Goal: Information Seeking & Learning: Learn about a topic

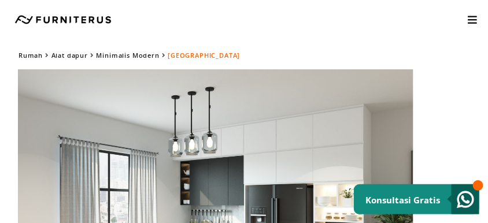
click at [261, 81] on img at bounding box center [187, 226] width 451 height 315
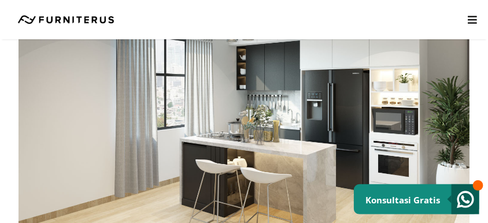
scroll to position [116, 0]
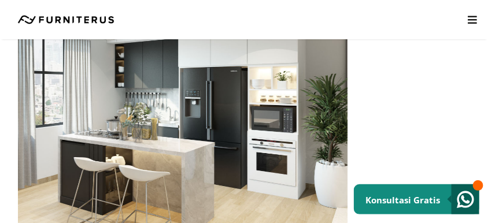
click at [304, 142] on img at bounding box center [122, 109] width 451 height 315
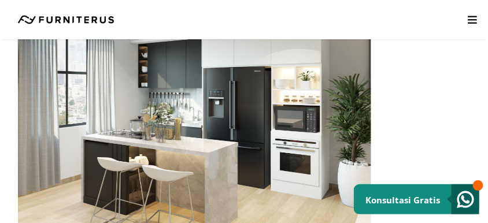
click at [260, 131] on img at bounding box center [145, 109] width 451 height 315
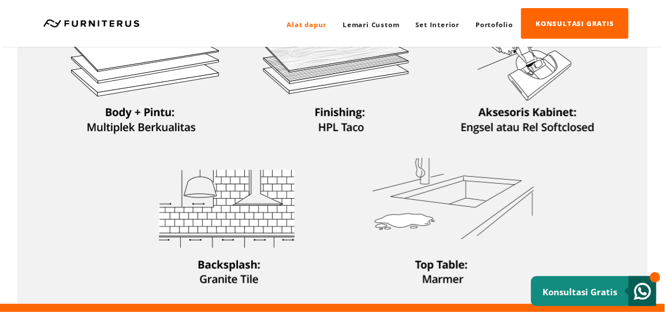
scroll to position [378, 0]
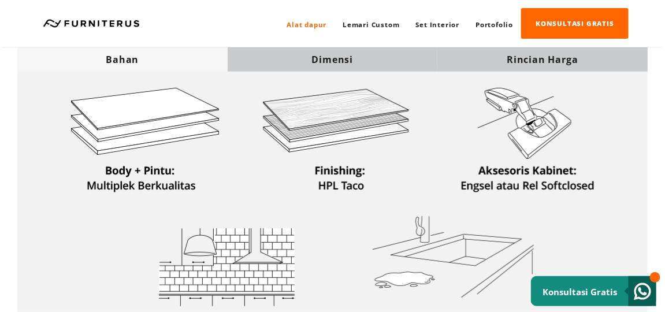
click at [365, 60] on div "Dimensi" at bounding box center [333, 59] width 210 height 13
click at [358, 51] on div "Dimensi" at bounding box center [333, 59] width 210 height 24
click at [345, 68] on div "Dimensi" at bounding box center [333, 59] width 210 height 24
click at [356, 60] on div "Dimensi" at bounding box center [333, 59] width 210 height 13
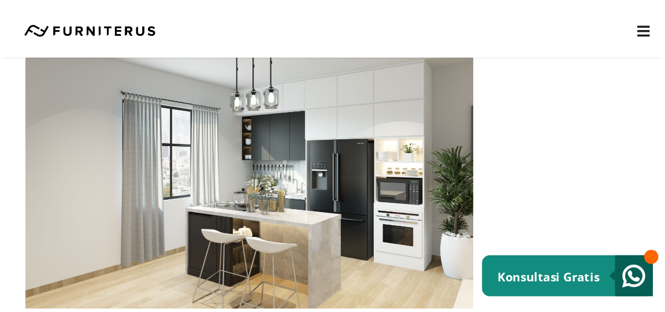
scroll to position [52, 0]
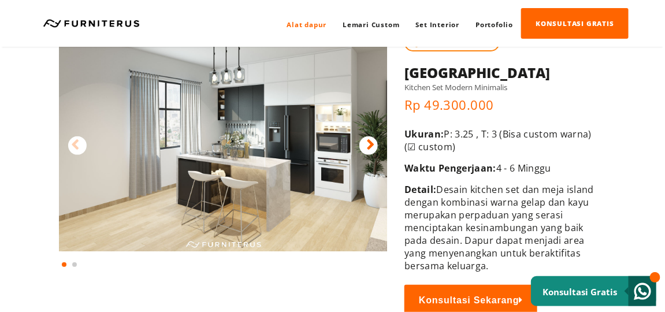
click at [352, 171] on img at bounding box center [223, 136] width 329 height 230
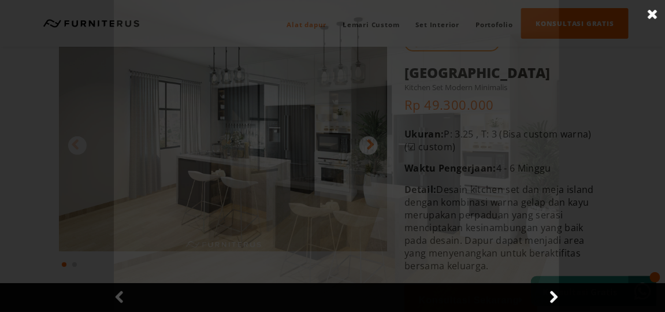
click at [352, 171] on div at bounding box center [336, 156] width 673 height 312
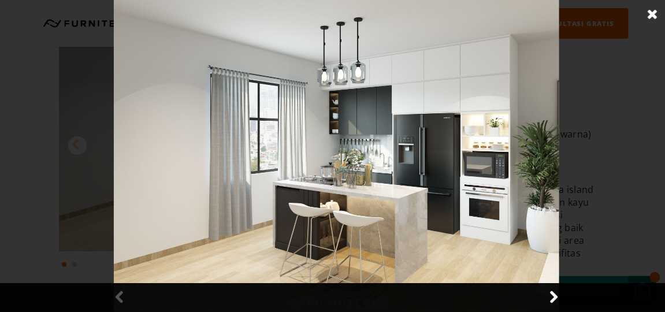
click at [365, 171] on img at bounding box center [336, 156] width 445 height 312
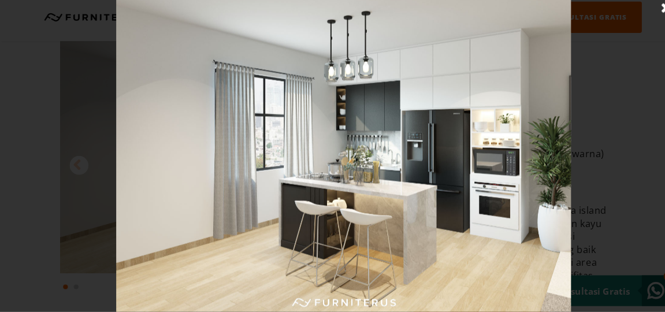
scroll to position [29, 0]
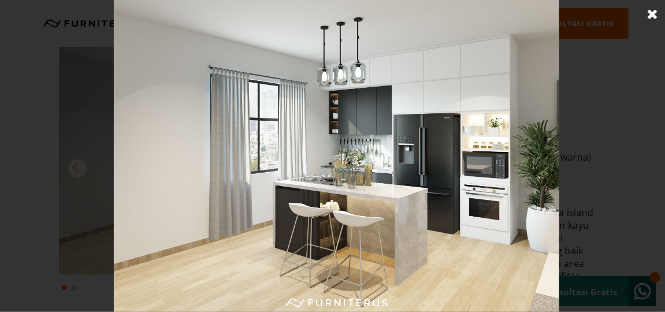
click at [365, 13] on link at bounding box center [652, 14] width 29 height 29
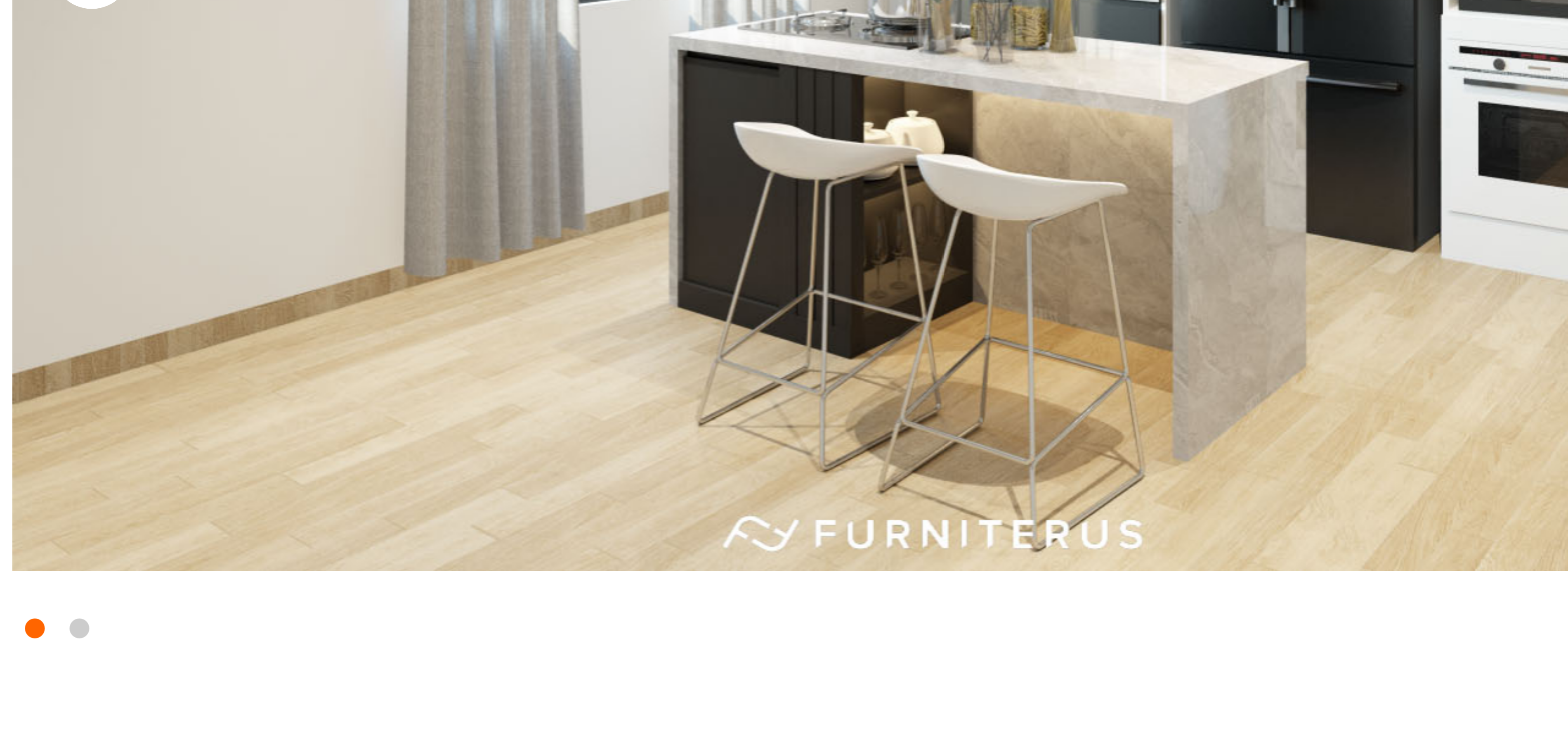
scroll to position [37, 0]
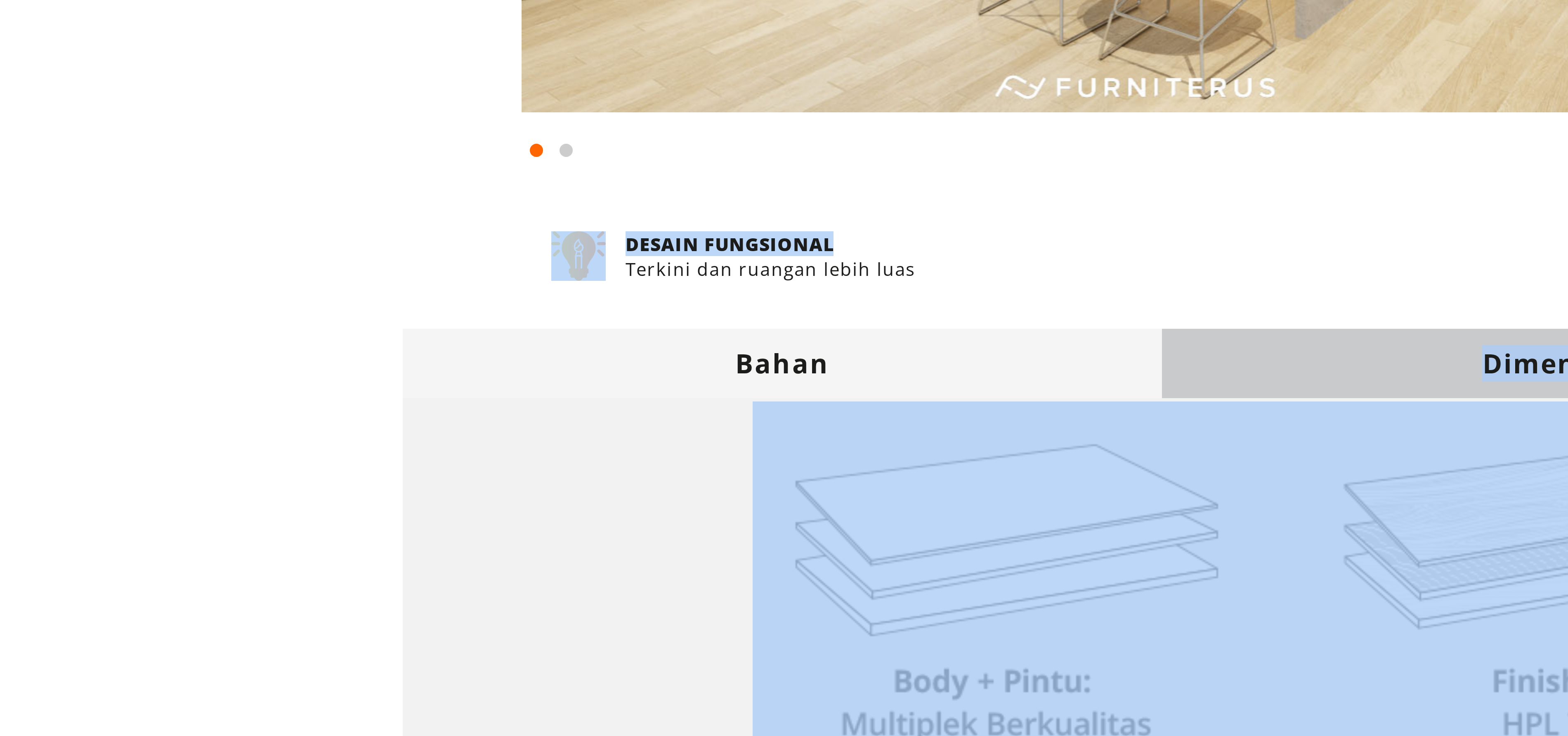
drag, startPoint x: 638, startPoint y: 252, endPoint x: 564, endPoint y: 309, distance: 93.4
click at [261, 122] on div "Bahan Dimensi Rincian [GEOGRAPHIC_DATA]" at bounding box center [784, 481] width 1568 height 477
click at [261, 122] on div at bounding box center [682, 129] width 306 height 227
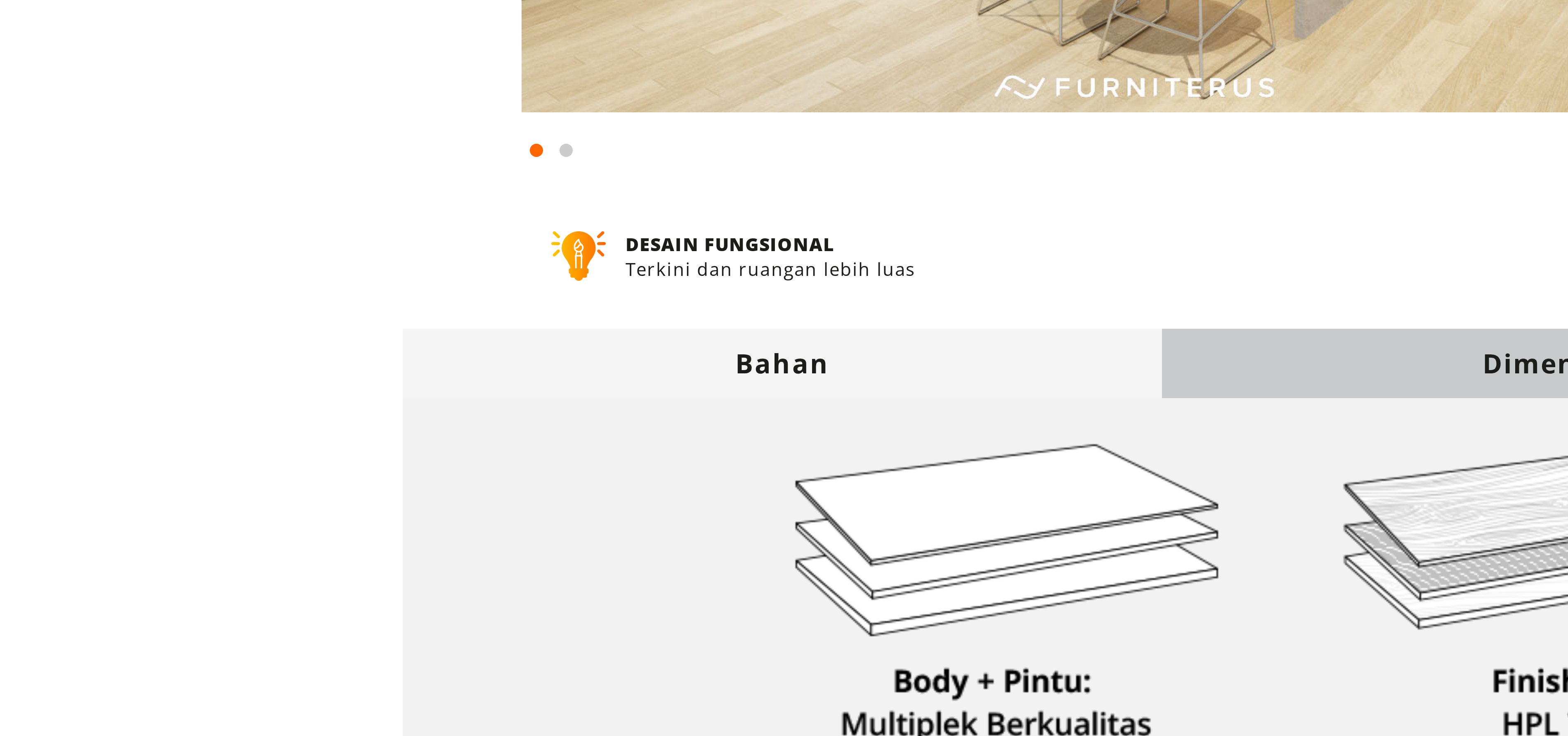
click at [261, 122] on div at bounding box center [682, 129] width 306 height 227
drag, startPoint x: 629, startPoint y: 231, endPoint x: 608, endPoint y: 247, distance: 26.4
click at [261, 122] on body "Alat dapur Lemari Custom Set Interior [GEOGRAPHIC_DATA] KONSULTASI GRATIS Alat …" at bounding box center [784, 331] width 1568 height 736
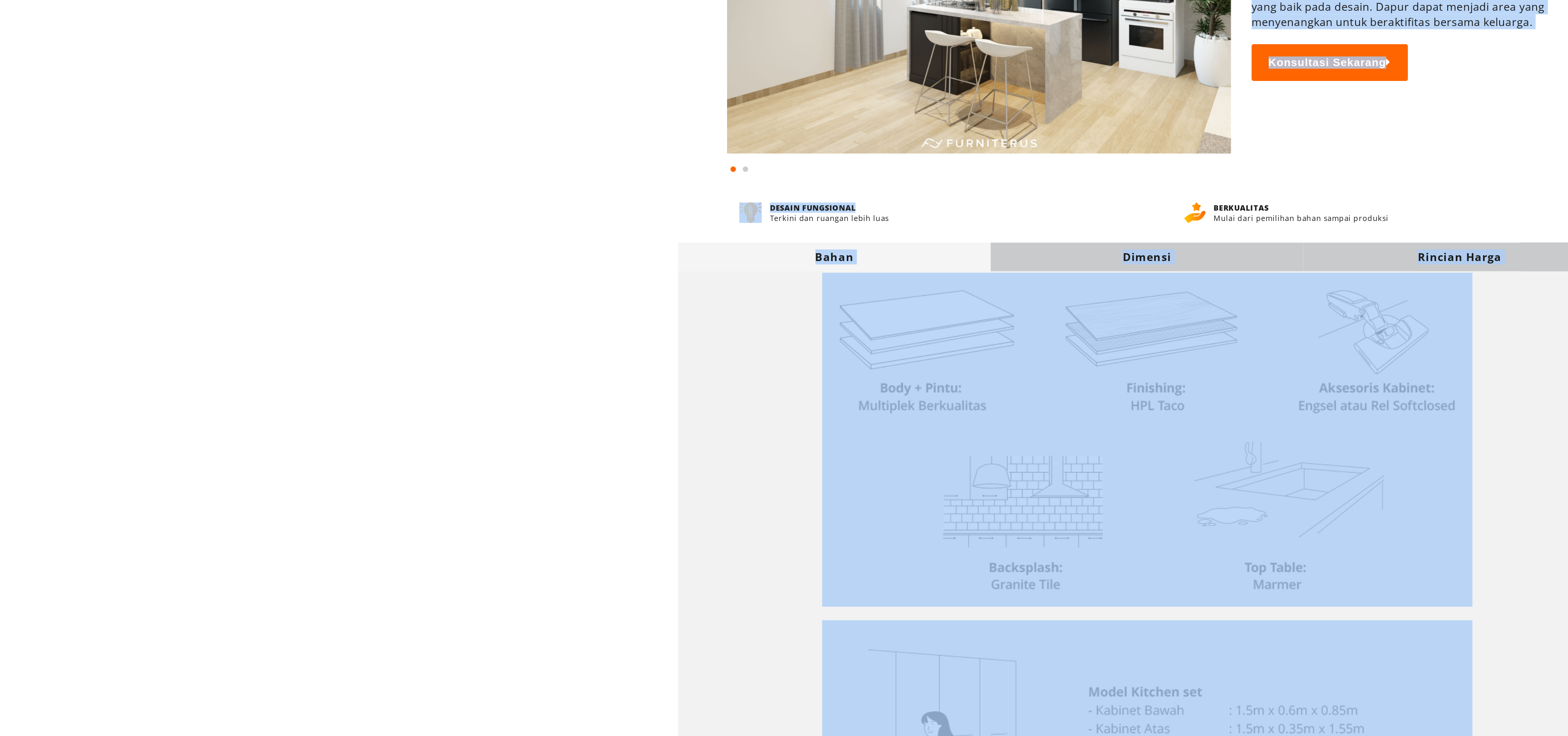
click at [261, 122] on div "Kelebihan Belanja di Furniterus DESAIN FUNGSIONAL Terkini dan ruangan lebih lua…" at bounding box center [784, 257] width 594 height 29
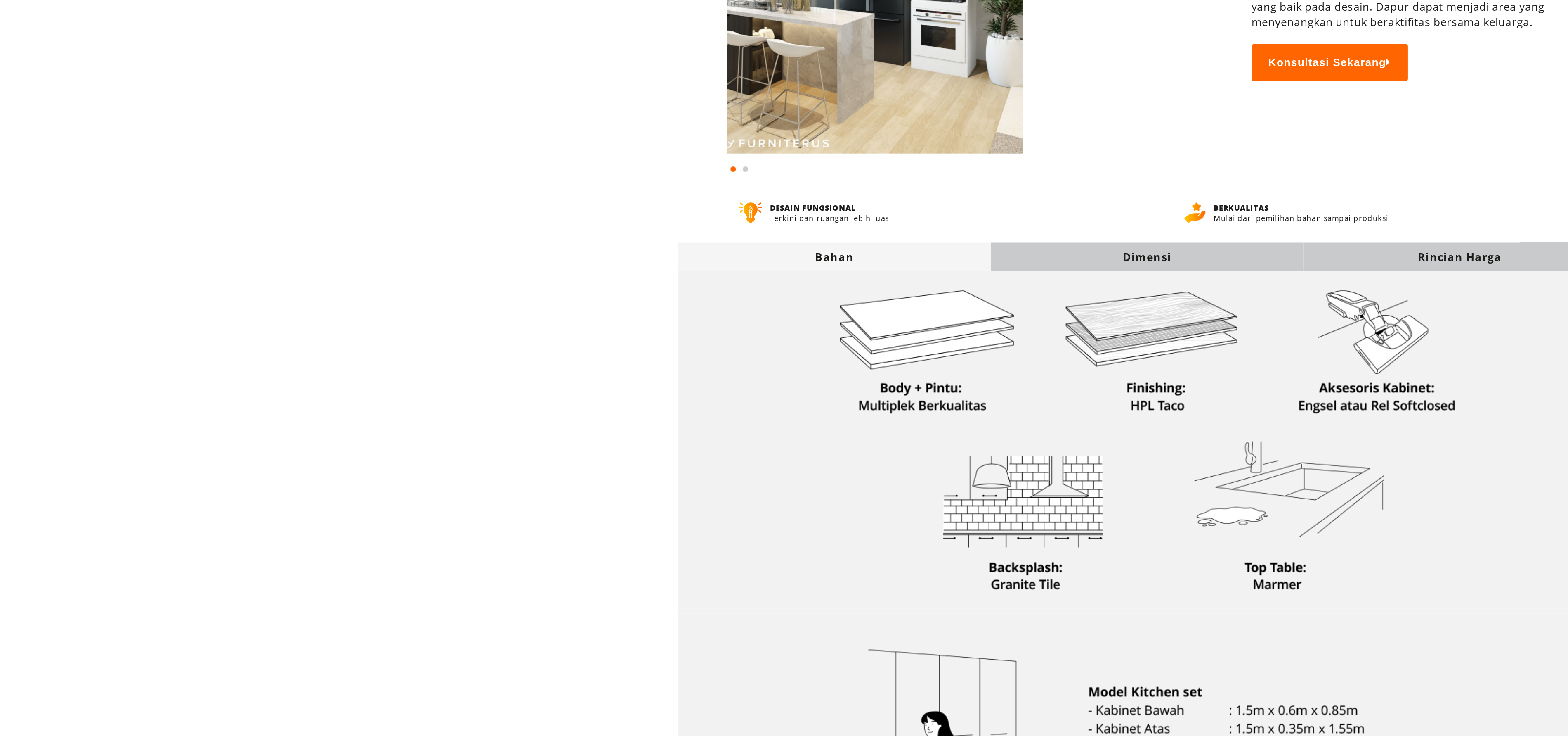
click at [261, 122] on body "Alat dapur Lemari Custom Set Interior [GEOGRAPHIC_DATA] KONSULTASI GRATIS Alat …" at bounding box center [784, 331] width 1568 height 736
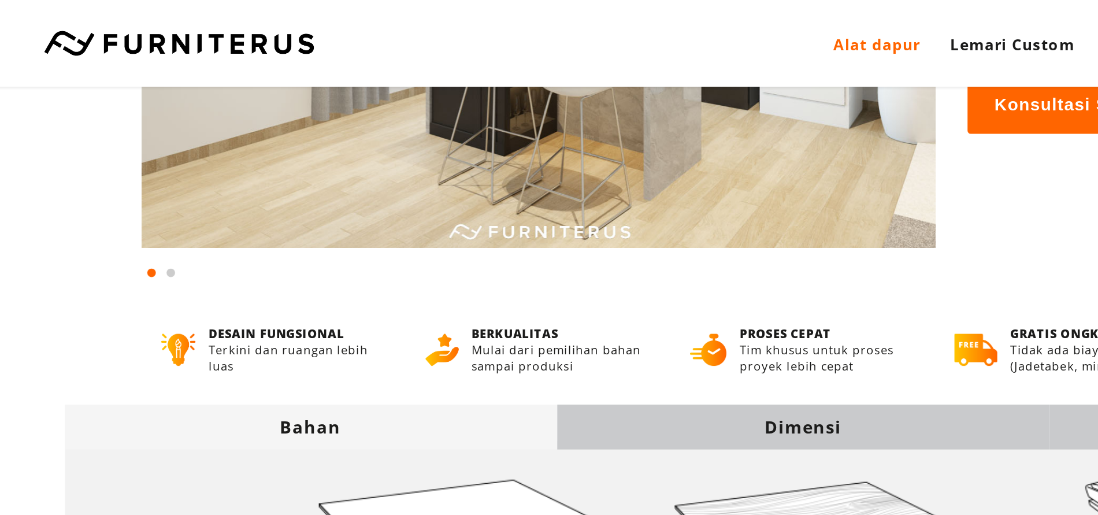
scroll to position [185, 0]
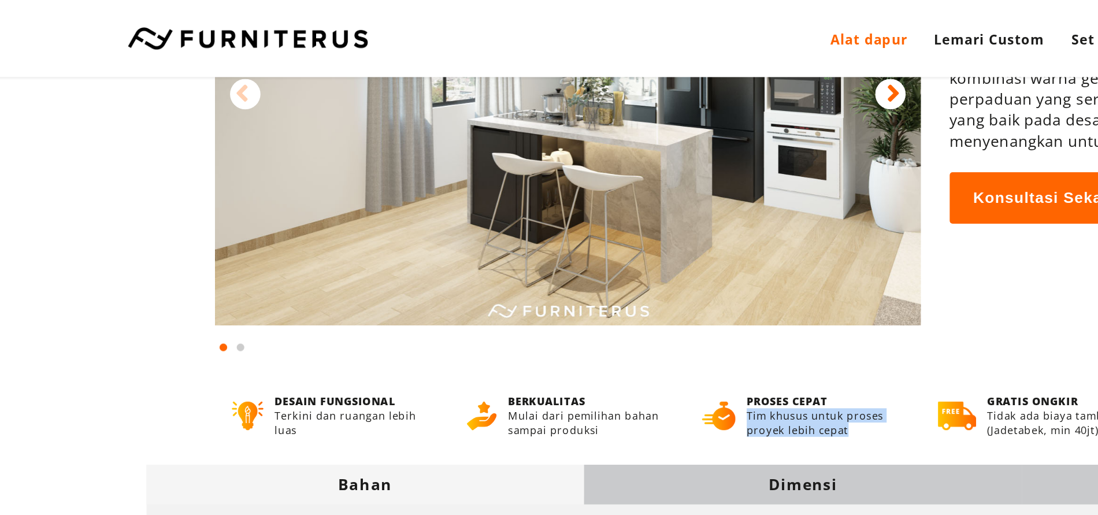
drag, startPoint x: 622, startPoint y: 222, endPoint x: 563, endPoint y: 221, distance: 58.9
click at [563, 221] on div "Kelebihan Belanja di Furniterus DESAIN FUNGSIONAL Terkini dan ruangan lebih lua…" at bounding box center [549, 240] width 832 height 49
click at [693, 202] on div "Gratis Ongkir Garansi 2 Tahun Leeds Kitchen Set Modern Minimalis Rp 49.300.000 …" at bounding box center [763, 56] width 250 height 354
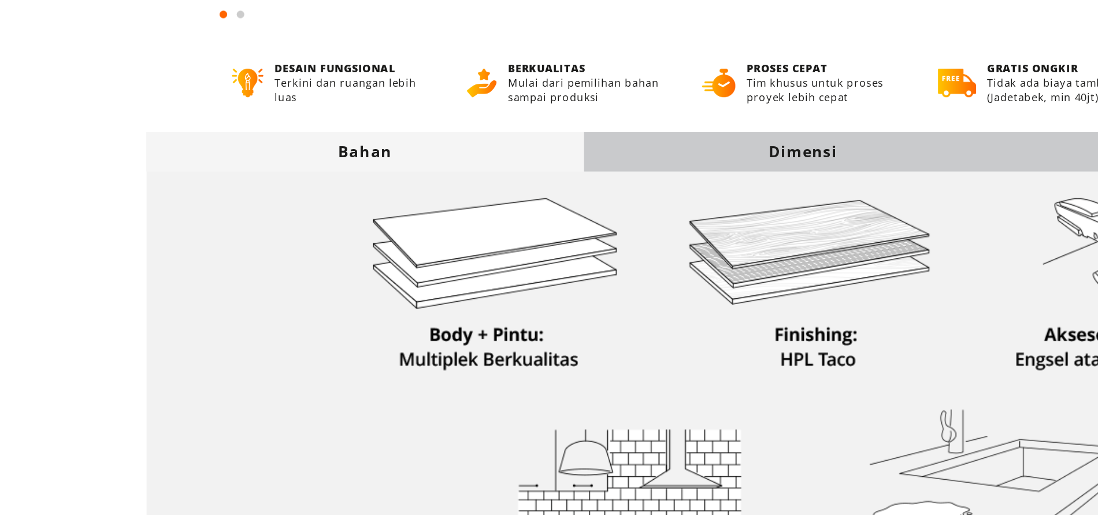
click at [568, 299] on font "Dimensi" at bounding box center [549, 294] width 42 height 13
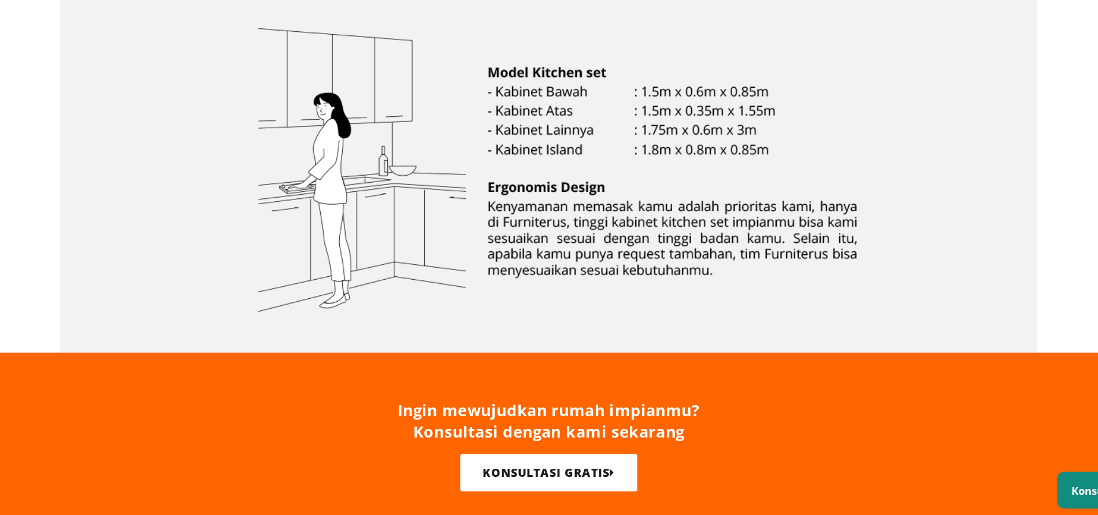
scroll to position [401, 0]
